Goal: Task Accomplishment & Management: Use online tool/utility

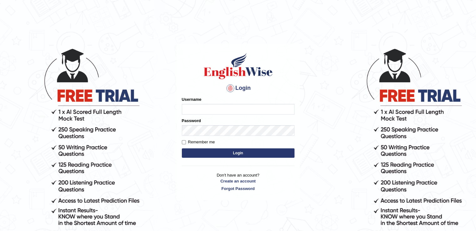
type input "abhisharma526"
click at [240, 153] on button "Login" at bounding box center [238, 152] width 113 height 9
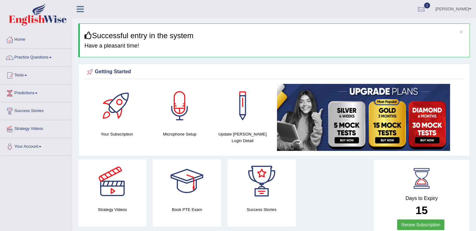
click at [27, 75] on span at bounding box center [25, 75] width 3 height 1
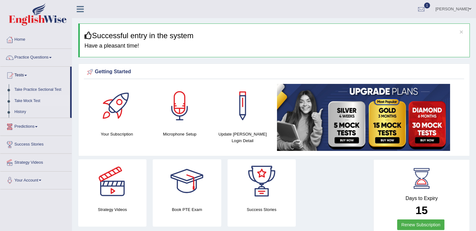
click at [28, 101] on link "Take Mock Test" at bounding box center [41, 100] width 59 height 11
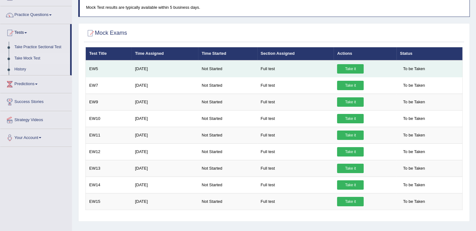
click at [348, 68] on link "Take it" at bounding box center [350, 68] width 27 height 9
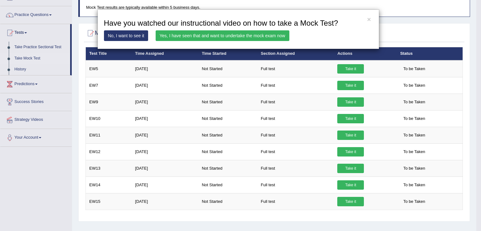
click at [211, 33] on link "Yes, I have seen that and want to undertake the mock exam now" at bounding box center [223, 35] width 134 height 11
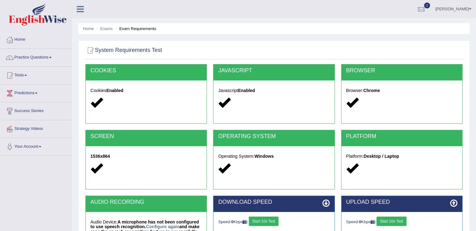
scroll to position [60, 0]
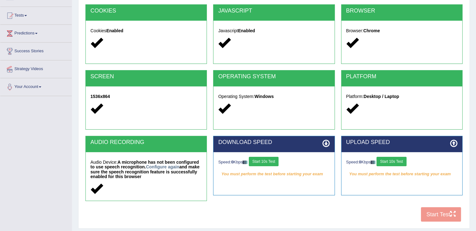
click at [269, 158] on button "Start 10s Test" at bounding box center [264, 161] width 30 height 9
click at [390, 160] on button "Start 10s Test" at bounding box center [392, 161] width 30 height 9
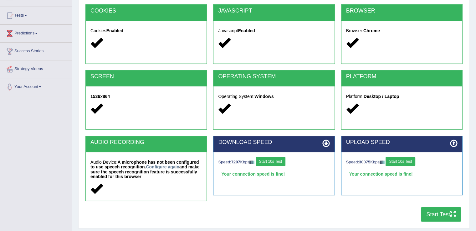
click at [434, 214] on button "Start Test" at bounding box center [441, 214] width 40 height 14
click at [431, 214] on button "Start Test" at bounding box center [441, 214] width 40 height 14
